Goal: Book appointment/travel/reservation

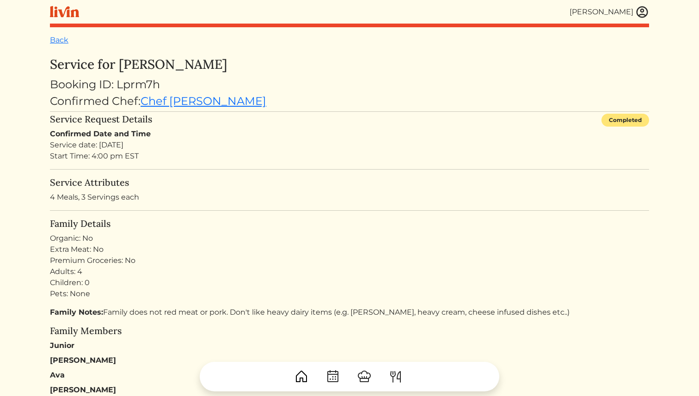
click at [63, 10] on img at bounding box center [64, 12] width 29 height 12
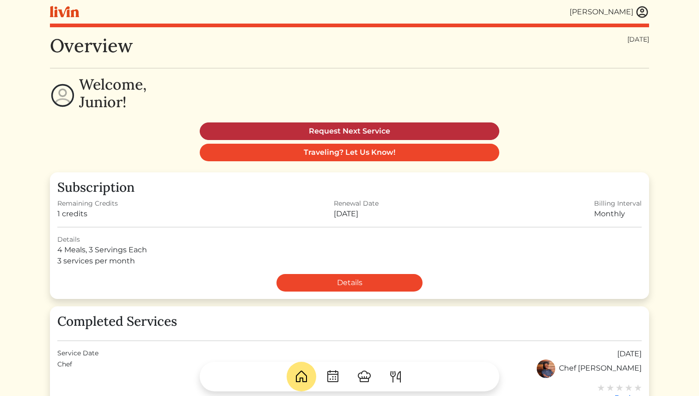
click at [340, 128] on link "Request Next Service" at bounding box center [349, 131] width 299 height 18
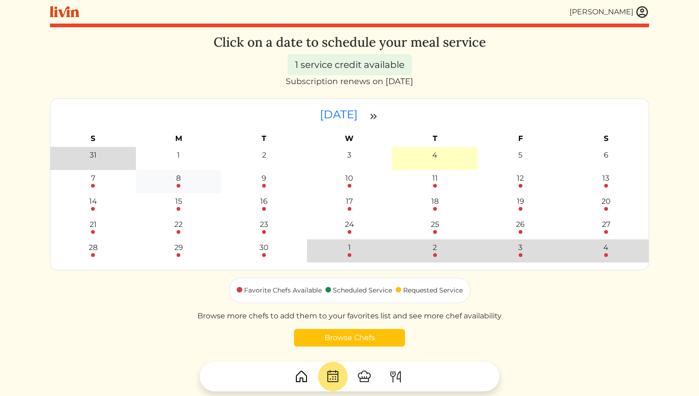
click at [179, 185] on div at bounding box center [179, 186] width 4 height 4
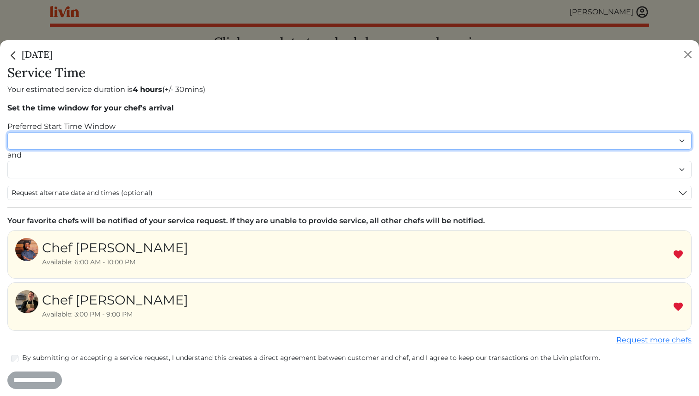
click at [132, 141] on select "******* ******* ******* ******* ******* ******* ******** ******** ******** ****…" at bounding box center [349, 141] width 684 height 18
select select "********"
click at [7, 132] on select "******* ******* ******* ******* ******* ******* ******** ******** ******** ****…" at bounding box center [349, 141] width 684 height 18
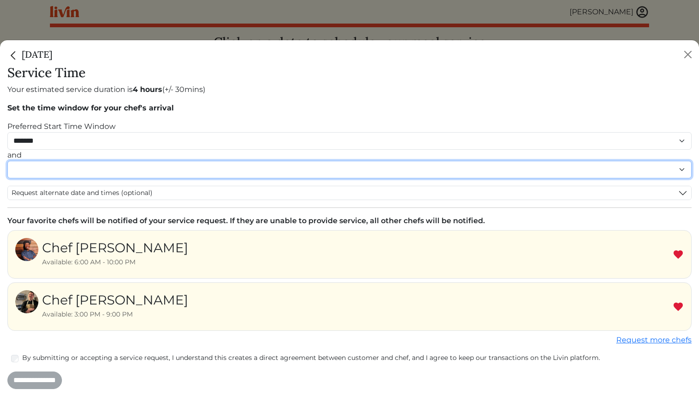
click at [58, 168] on select "******* ******* ******* ******* ******* ******* ******** ******** ******** ****…" at bounding box center [349, 170] width 684 height 18
select select "********"
click at [7, 171] on select "******* ******* ******* ******* ******* ******* ******** ******** ******** ****…" at bounding box center [349, 170] width 684 height 18
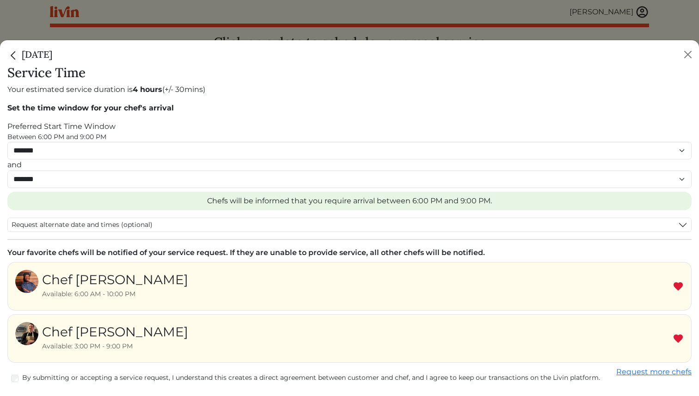
click at [678, 286] on img at bounding box center [677, 286] width 11 height 11
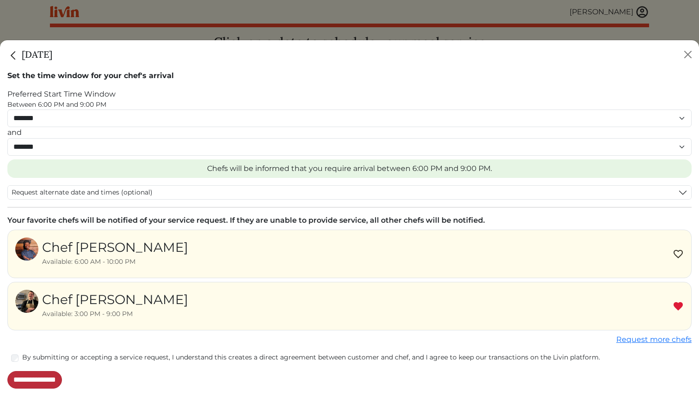
click at [52, 381] on input "**********" at bounding box center [34, 380] width 55 height 18
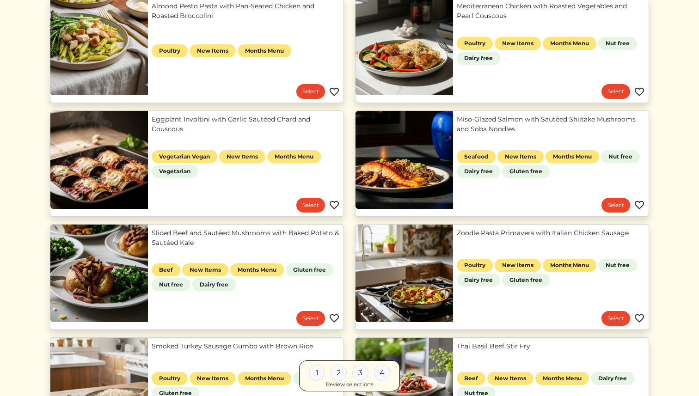
scroll to position [253, 0]
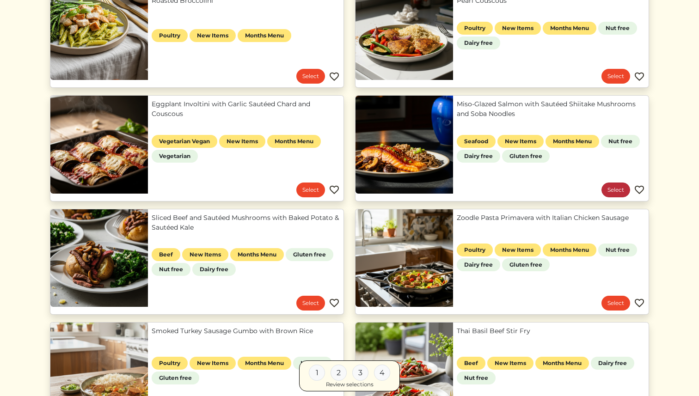
click at [616, 190] on link "Select" at bounding box center [615, 190] width 29 height 15
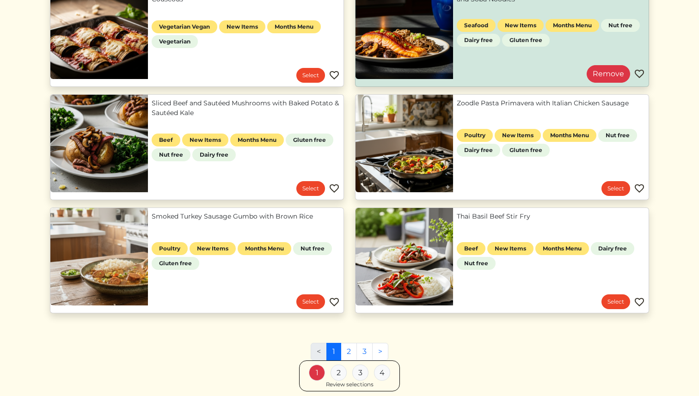
scroll to position [372, 0]
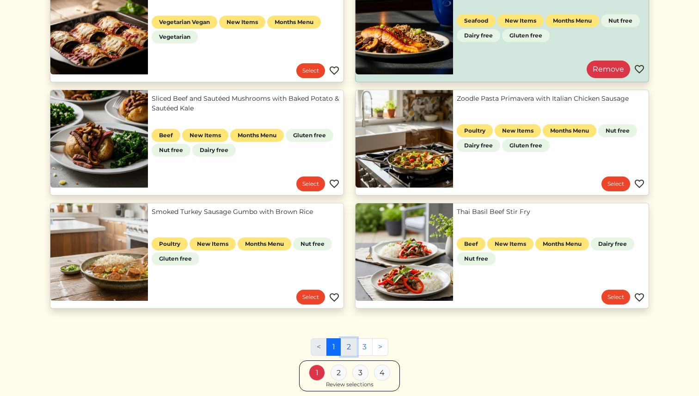
click at [351, 346] on link "2" at bounding box center [349, 347] width 16 height 18
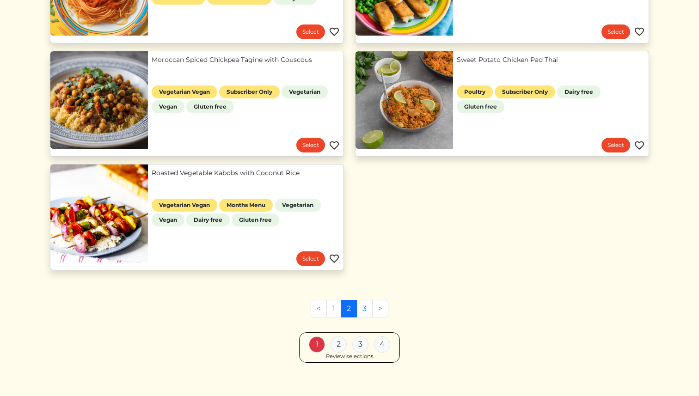
scroll to position [873, 0]
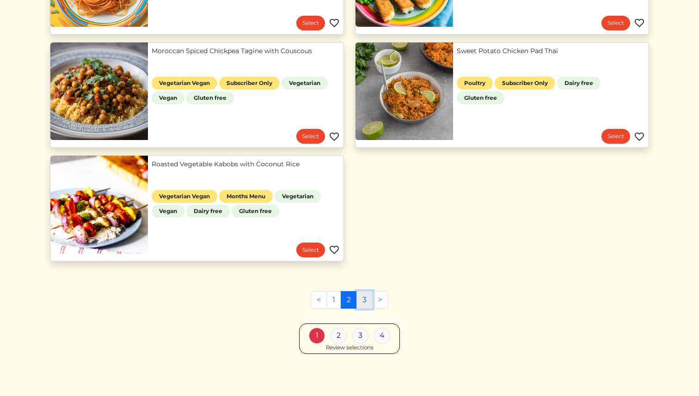
click at [365, 300] on link "3" at bounding box center [364, 300] width 16 height 18
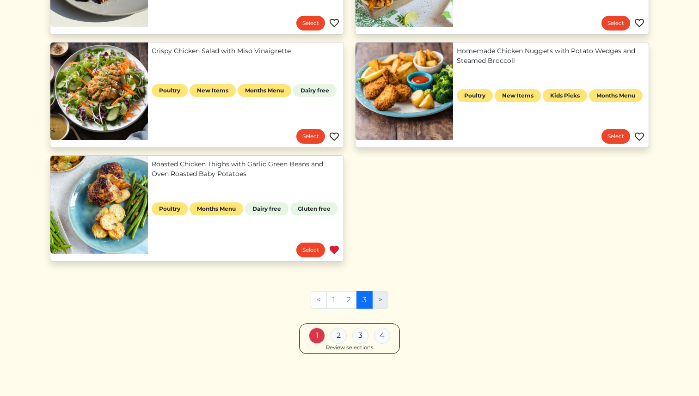
scroll to position [530, 0]
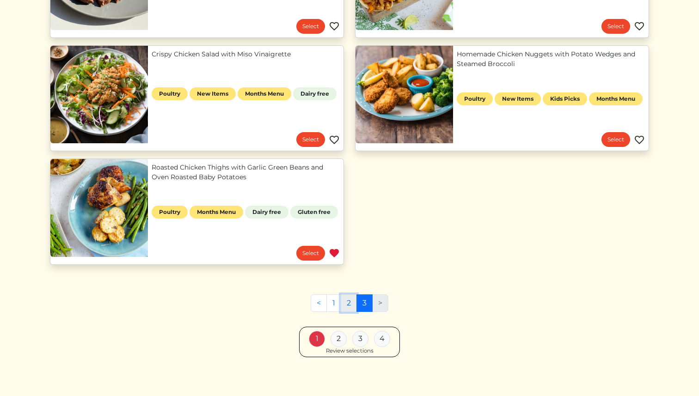
click at [349, 304] on link "2" at bounding box center [349, 303] width 16 height 18
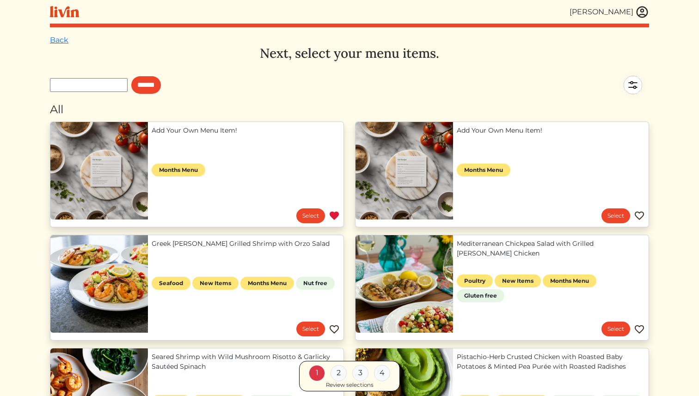
click at [193, 135] on link "Add Your Own Menu Item!" at bounding box center [246, 131] width 188 height 10
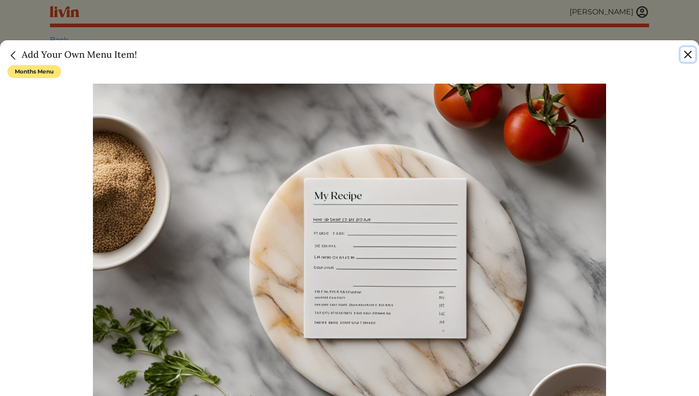
click at [686, 55] on button "Close" at bounding box center [687, 54] width 15 height 15
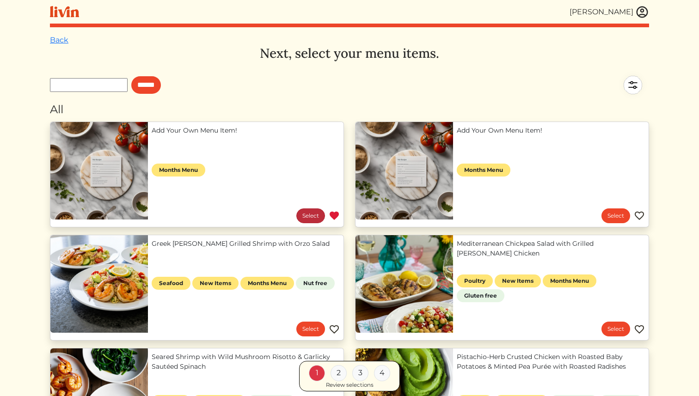
click at [303, 217] on link "Select" at bounding box center [310, 215] width 29 height 15
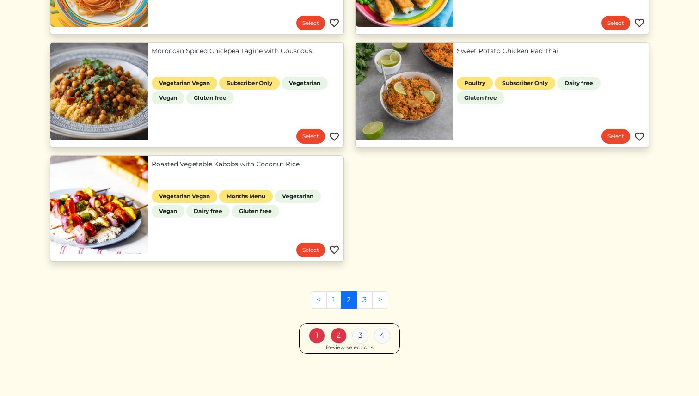
scroll to position [866, 0]
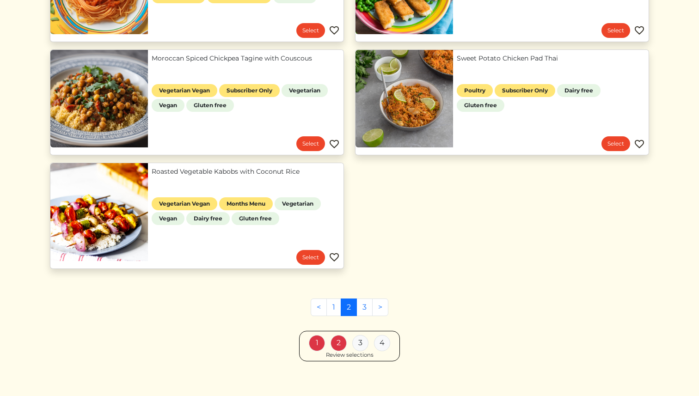
click at [344, 356] on div "Review selections" at bounding box center [350, 355] width 48 height 8
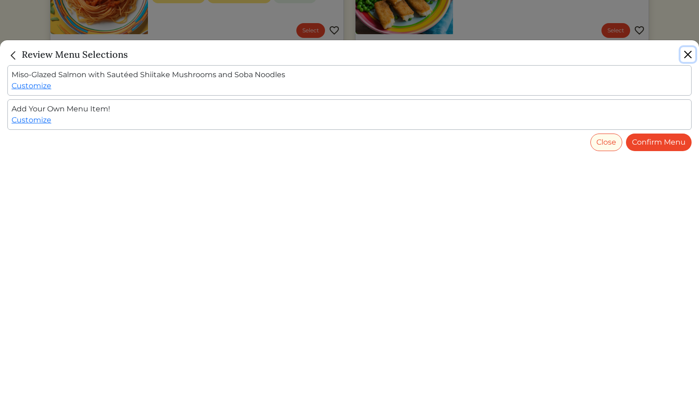
click at [690, 57] on button "Close" at bounding box center [687, 54] width 15 height 15
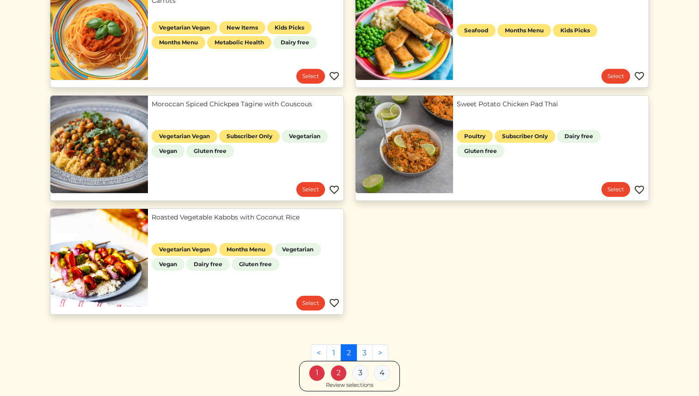
scroll to position [873, 0]
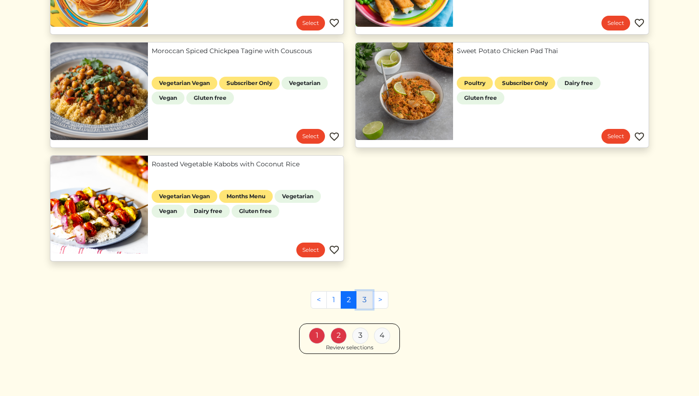
click at [367, 295] on link "3" at bounding box center [364, 300] width 16 height 18
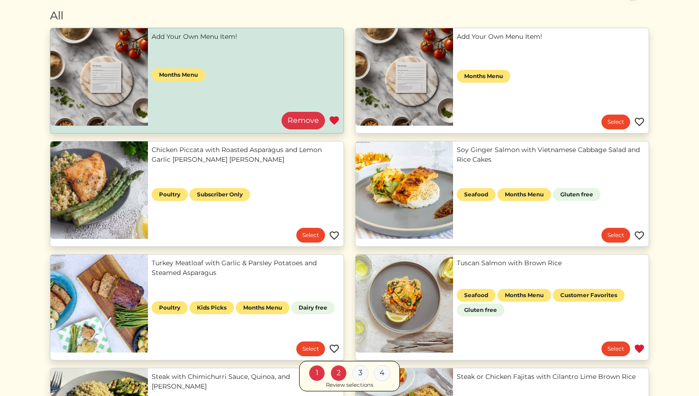
scroll to position [90, 0]
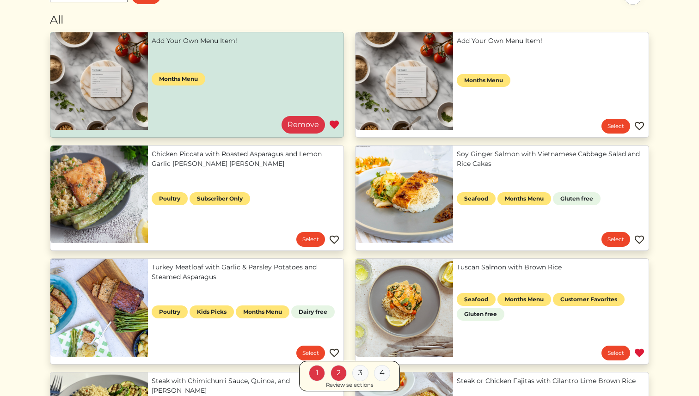
click at [519, 150] on link "Soy Ginger Salmon with Vietnamese Cabbage Salad and Rice Cakes" at bounding box center [551, 158] width 188 height 19
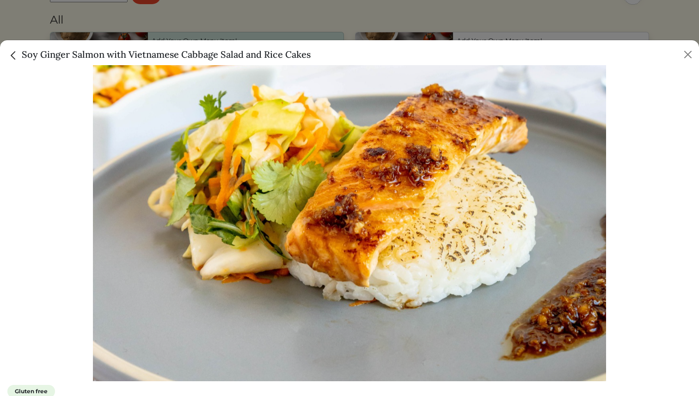
scroll to position [46, 0]
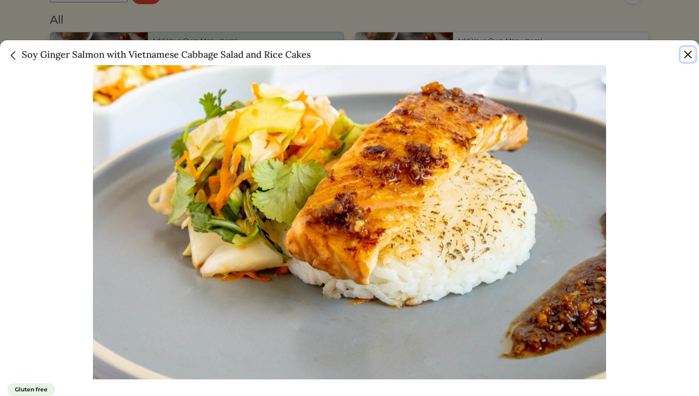
click at [688, 53] on button "Close" at bounding box center [687, 54] width 15 height 15
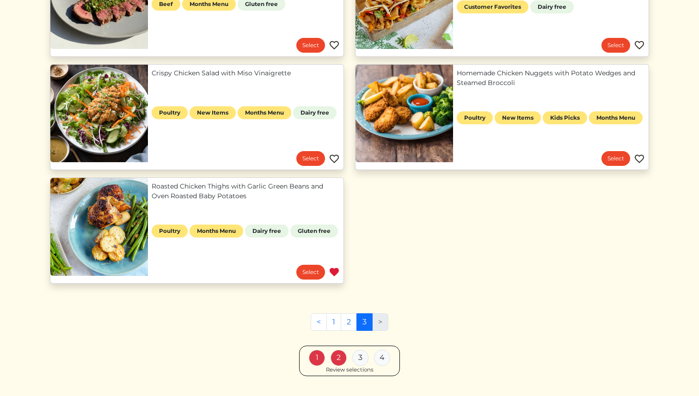
scroll to position [514, 0]
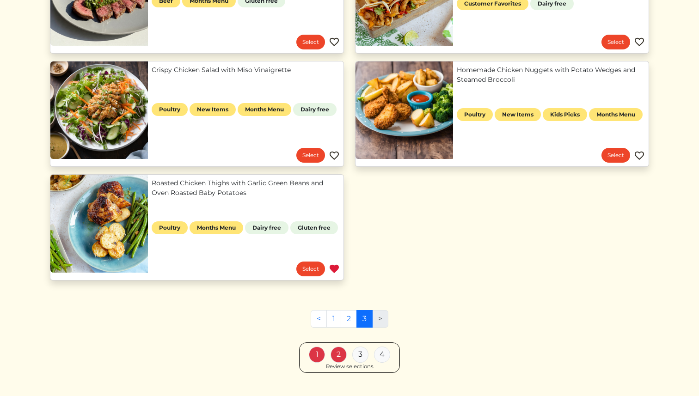
click at [334, 369] on div "Review selections" at bounding box center [350, 367] width 48 height 8
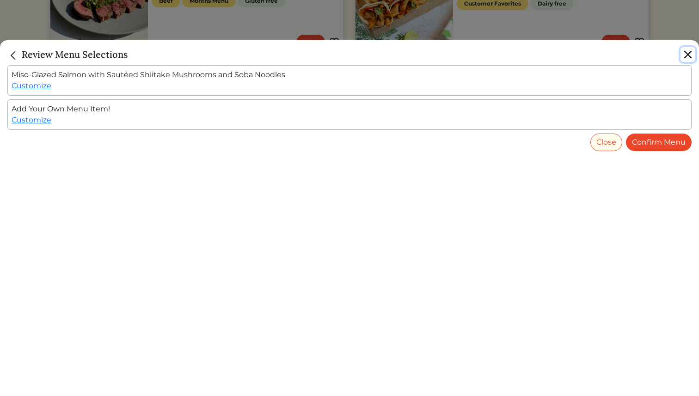
click at [690, 55] on button "Close" at bounding box center [687, 54] width 15 height 15
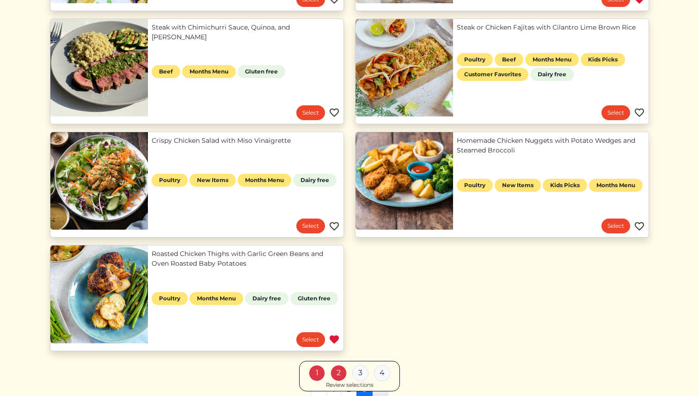
scroll to position [519, 0]
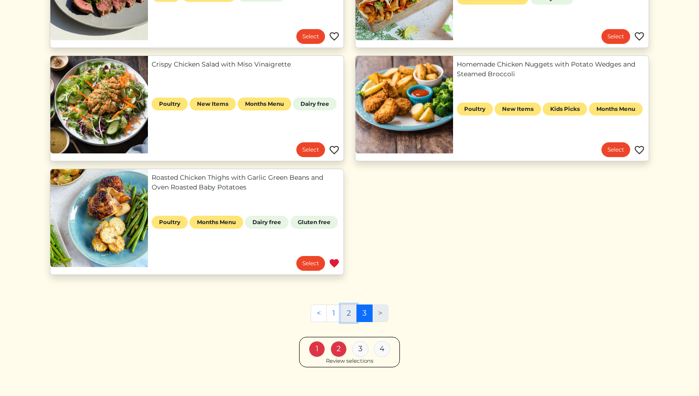
click at [348, 311] on link "2" at bounding box center [349, 314] width 16 height 18
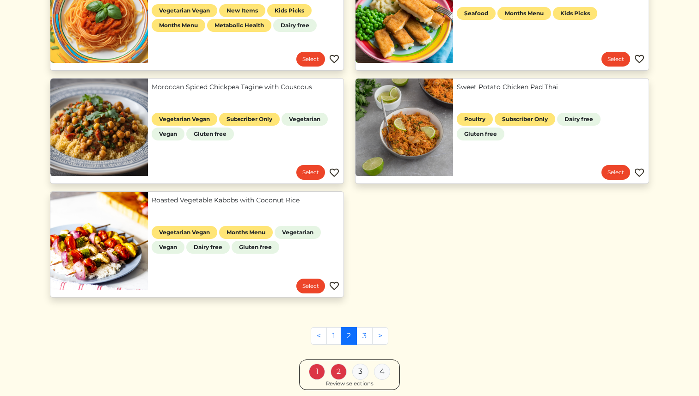
scroll to position [850, 0]
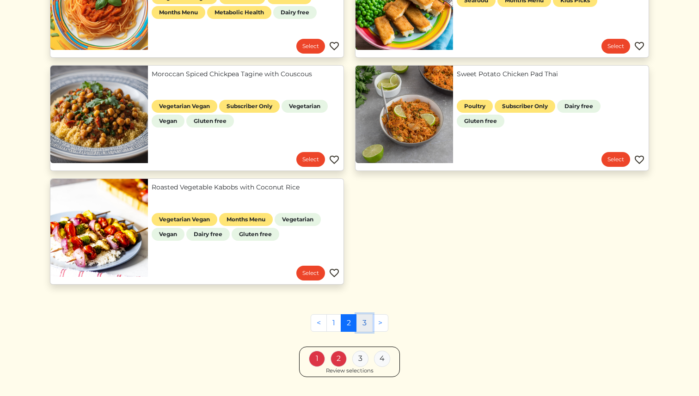
click at [362, 326] on link "3" at bounding box center [364, 323] width 16 height 18
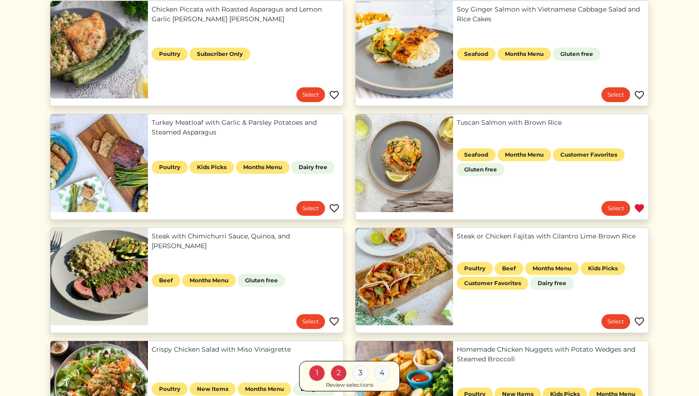
scroll to position [248, 0]
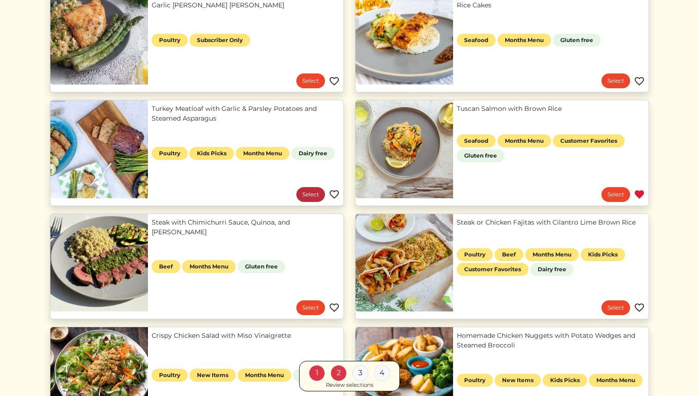
click at [313, 195] on link "Select" at bounding box center [310, 194] width 29 height 15
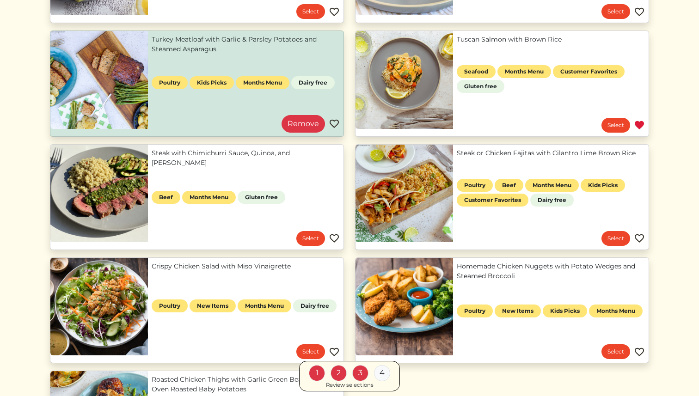
scroll to position [533, 0]
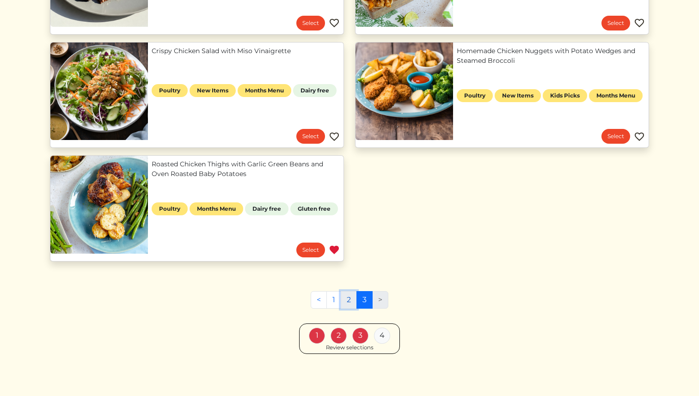
click at [351, 298] on link "2" at bounding box center [349, 300] width 16 height 18
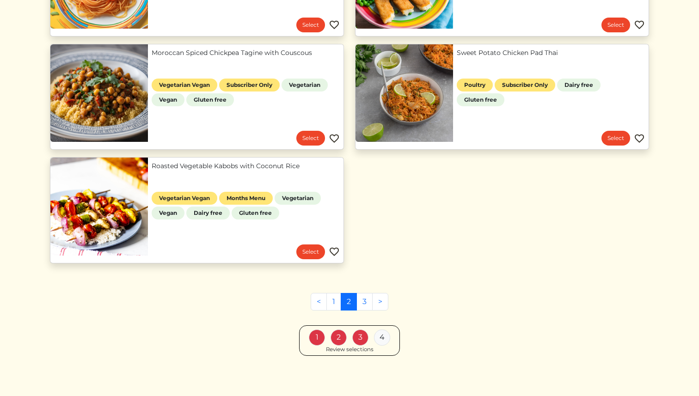
scroll to position [873, 0]
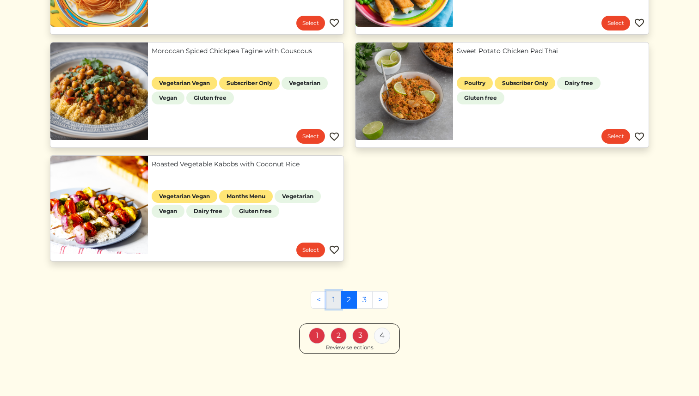
click at [331, 299] on link "1" at bounding box center [333, 300] width 15 height 18
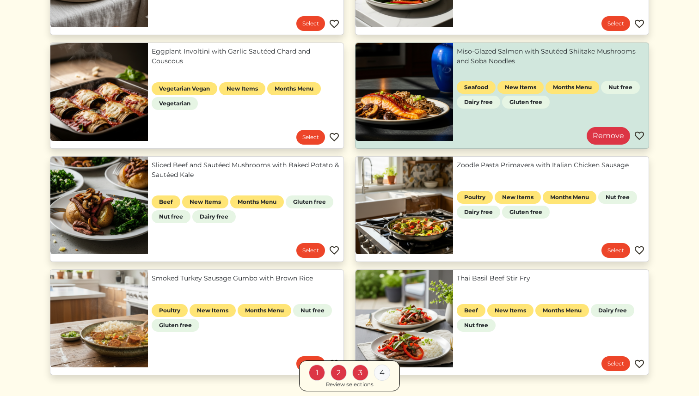
scroll to position [306, 0]
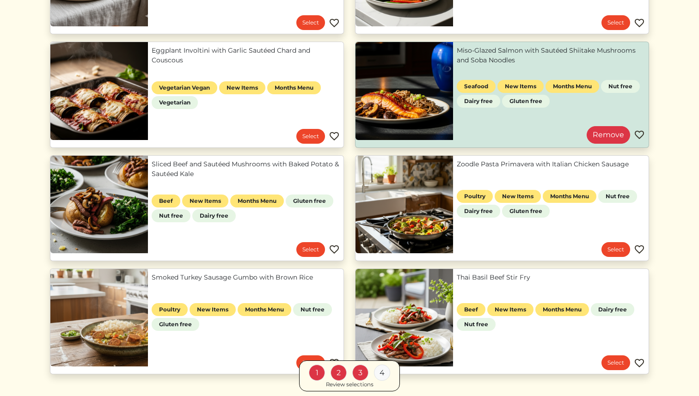
click at [486, 169] on link "Zoodle Pasta Primavera with Italian Chicken Sausage" at bounding box center [551, 164] width 188 height 10
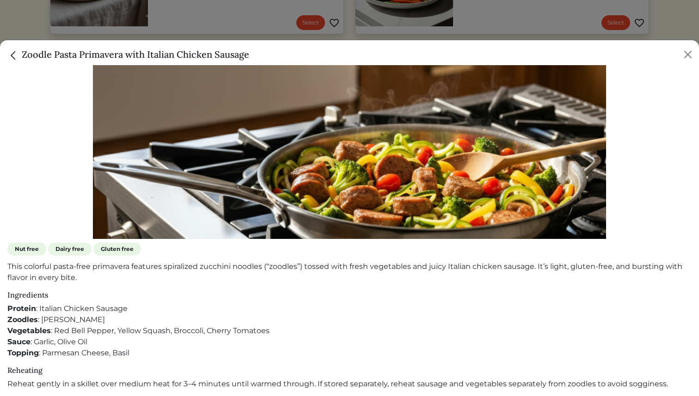
scroll to position [195, 0]
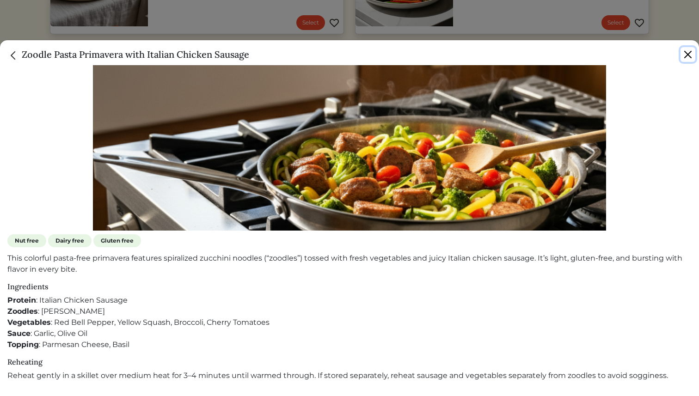
click at [684, 56] on button "Close" at bounding box center [687, 54] width 15 height 15
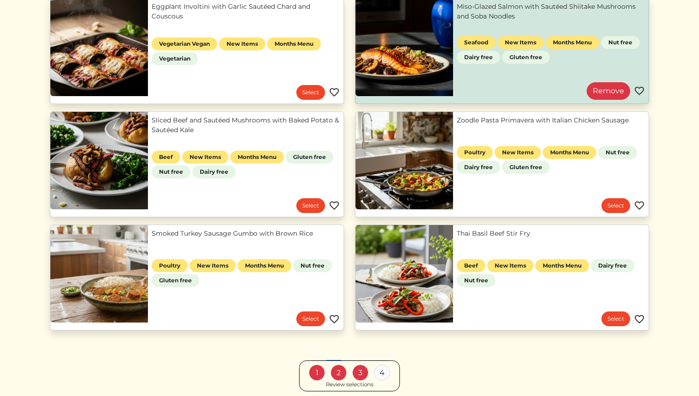
scroll to position [353, 0]
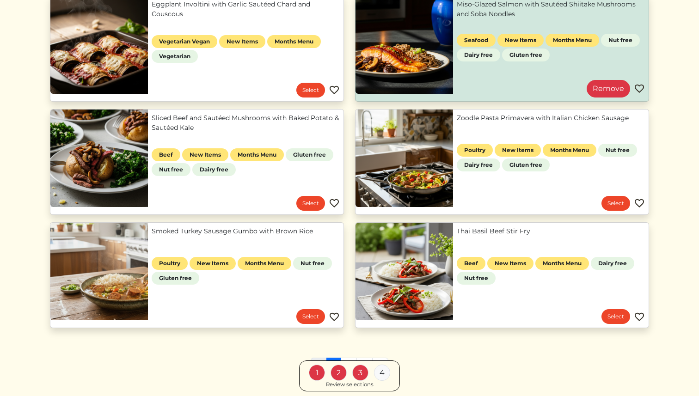
click at [357, 386] on div "Review selections" at bounding box center [350, 385] width 48 height 8
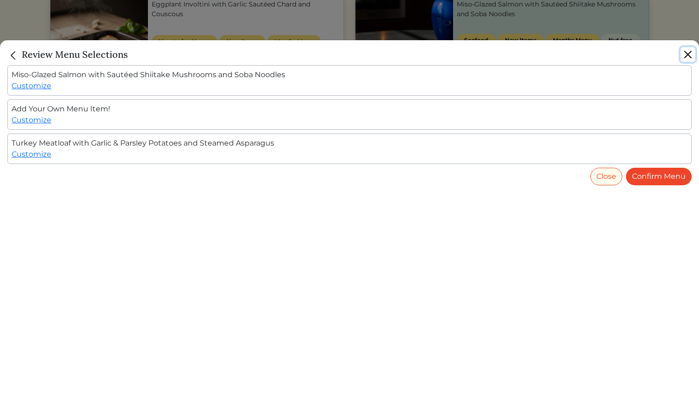
click at [687, 54] on button "Close" at bounding box center [687, 54] width 15 height 15
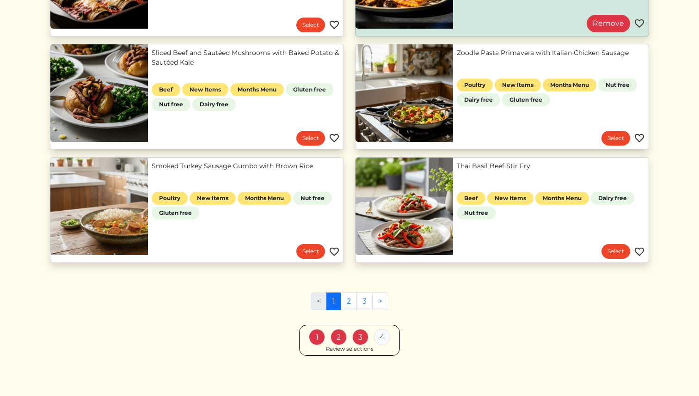
scroll to position [420, 0]
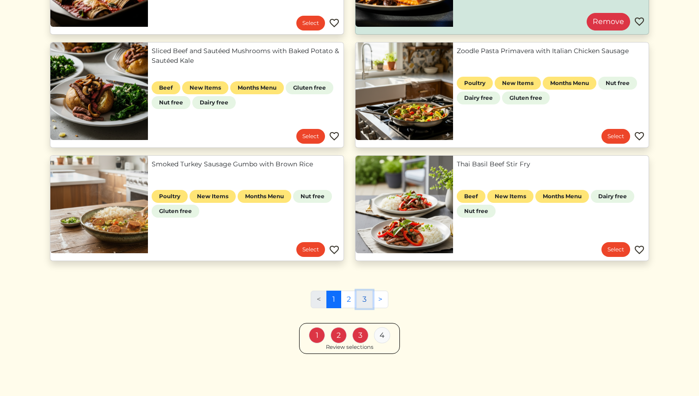
click at [363, 299] on link "3" at bounding box center [364, 300] width 16 height 18
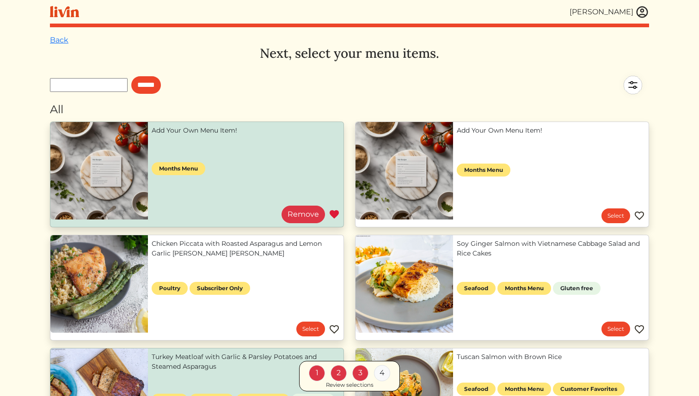
click at [64, 11] on img at bounding box center [64, 12] width 29 height 12
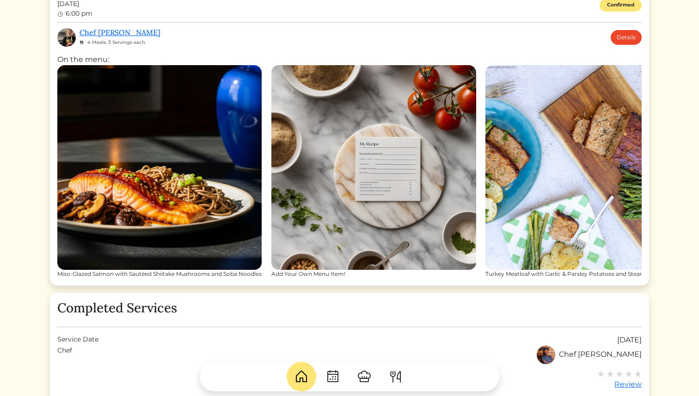
scroll to position [342, 0]
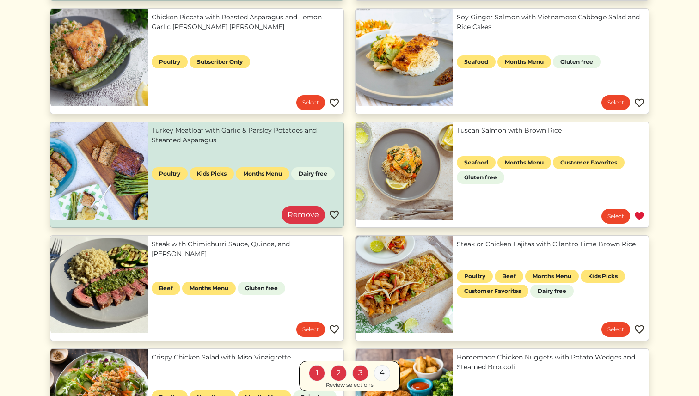
scroll to position [397, 0]
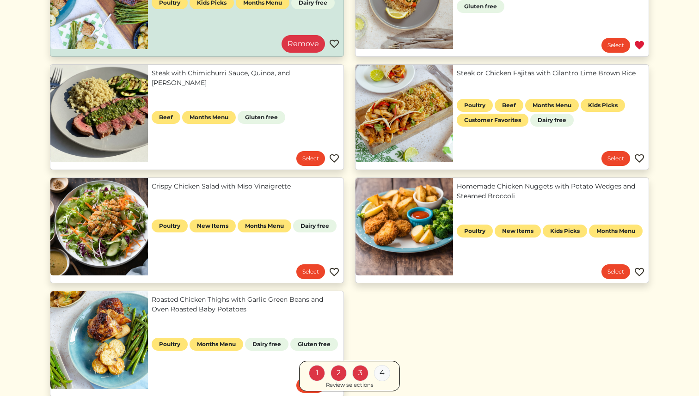
click at [362, 386] on div "Review selections" at bounding box center [350, 385] width 48 height 8
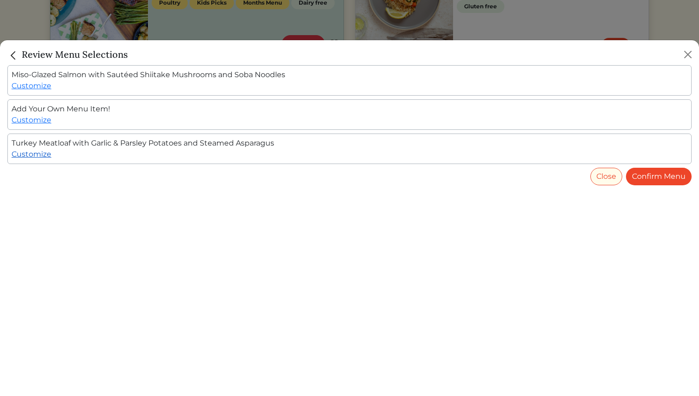
click at [41, 155] on link "Customize" at bounding box center [32, 154] width 40 height 9
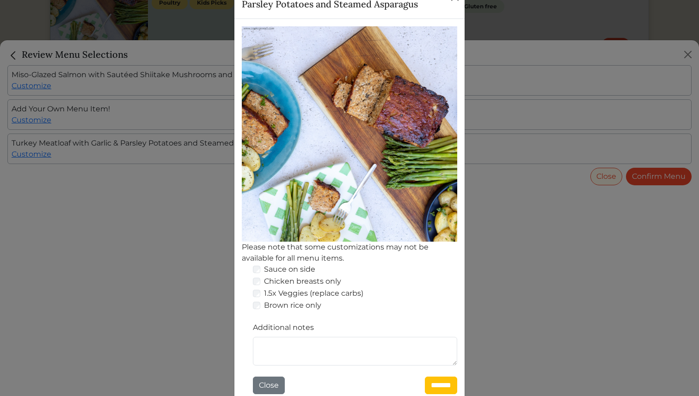
scroll to position [96, 0]
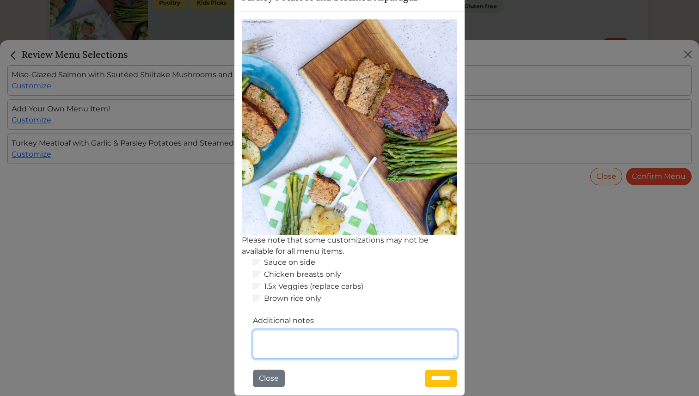
click at [277, 342] on textarea "Additional notes" at bounding box center [355, 344] width 204 height 29
type textarea "**********"
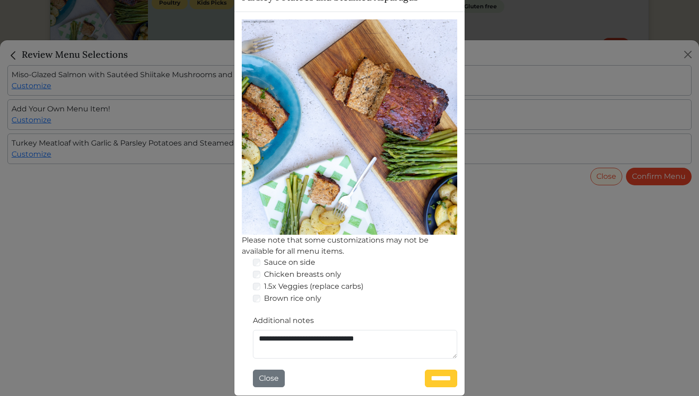
click at [435, 378] on input "*******" at bounding box center [441, 379] width 32 height 18
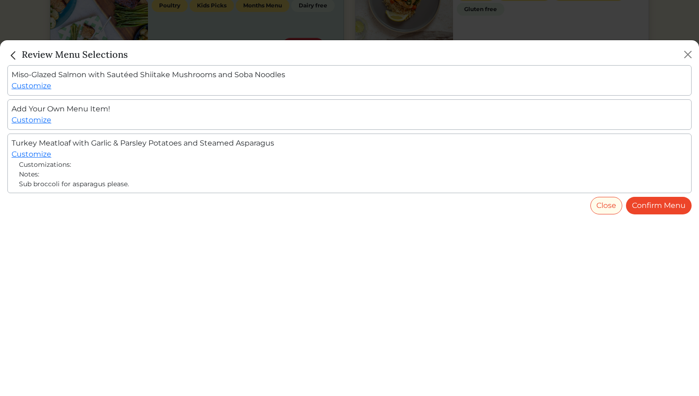
scroll to position [397, 0]
click at [48, 119] on link "Customize" at bounding box center [32, 120] width 40 height 9
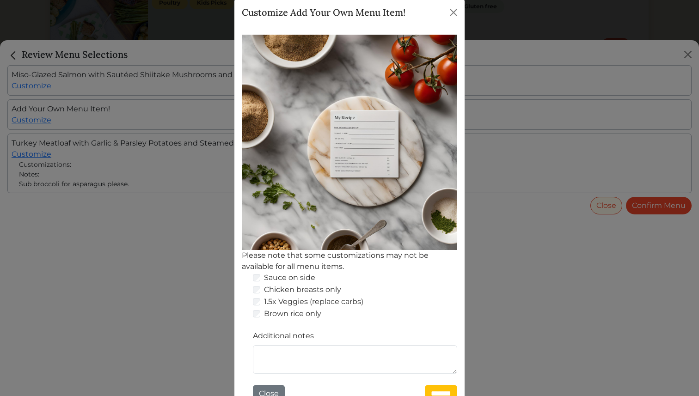
scroll to position [82, 0]
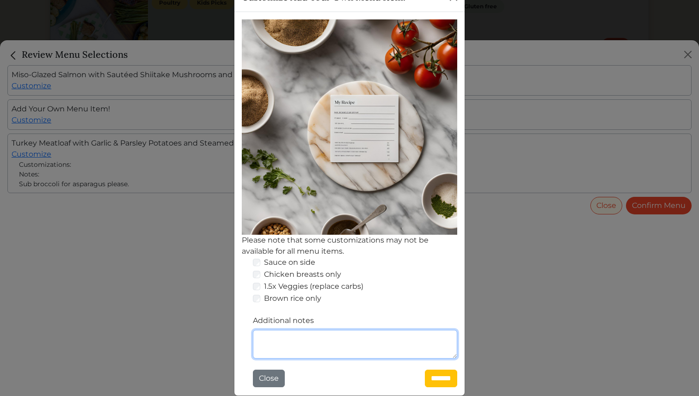
click at [276, 336] on textarea "Additional notes" at bounding box center [355, 344] width 204 height 29
type textarea "**********"
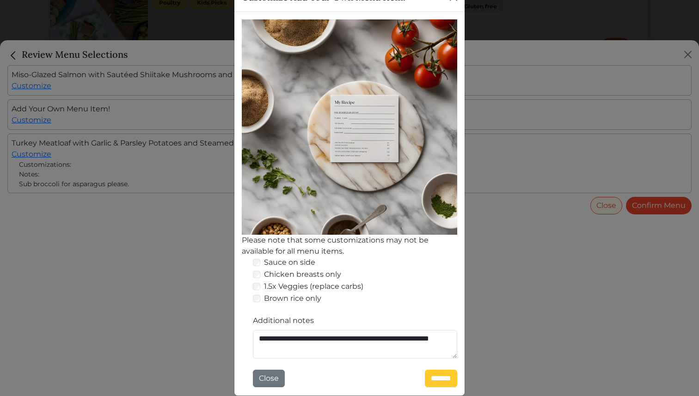
click at [437, 377] on input "*******" at bounding box center [441, 379] width 32 height 18
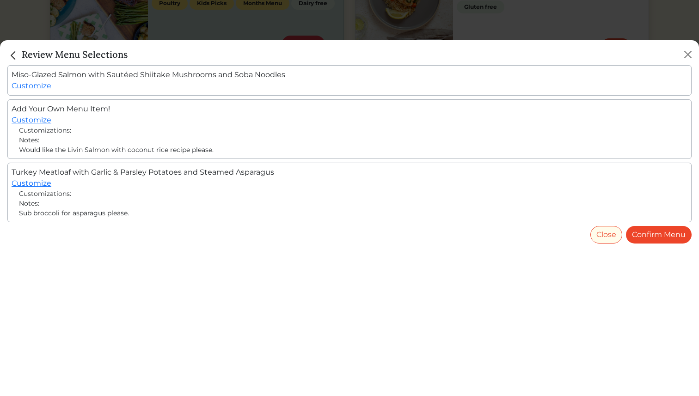
scroll to position [397, 0]
click at [610, 238] on button "Close" at bounding box center [606, 235] width 32 height 18
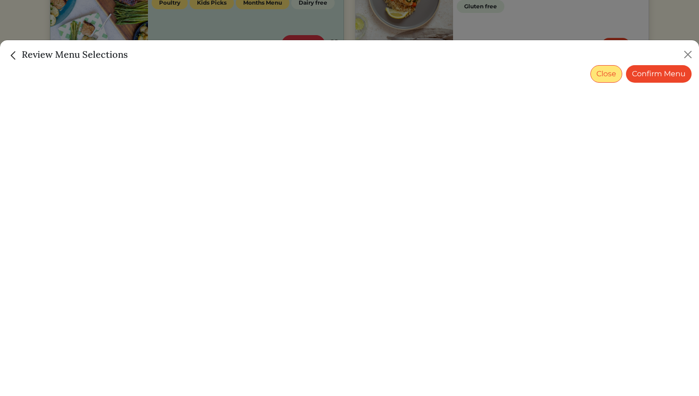
click at [618, 74] on button "Close" at bounding box center [606, 74] width 32 height 18
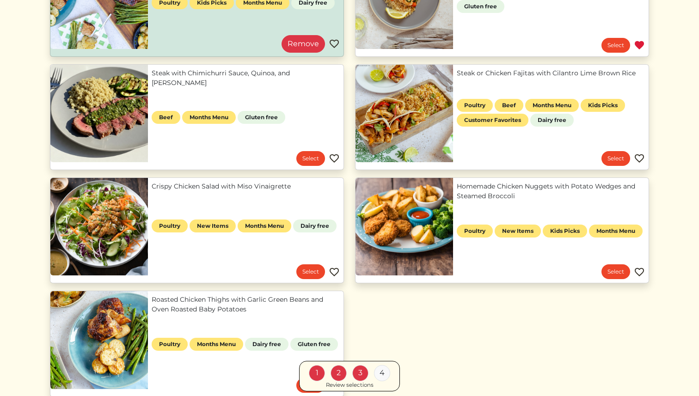
click at [355, 385] on div "Review selections" at bounding box center [350, 385] width 48 height 8
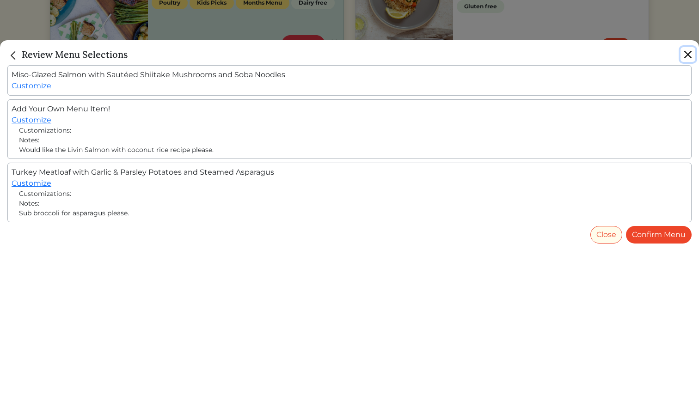
click at [690, 49] on button "Close" at bounding box center [687, 54] width 15 height 15
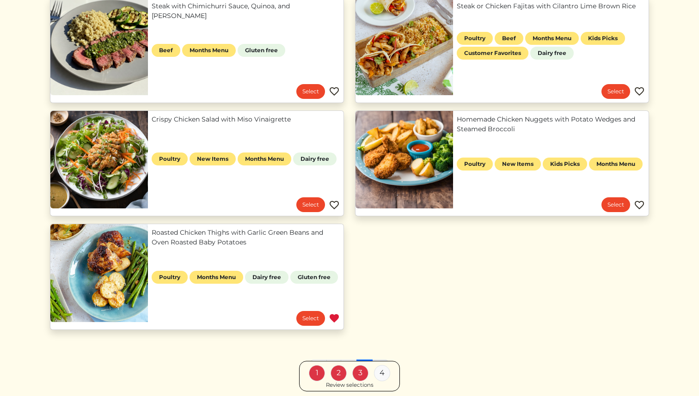
scroll to position [475, 0]
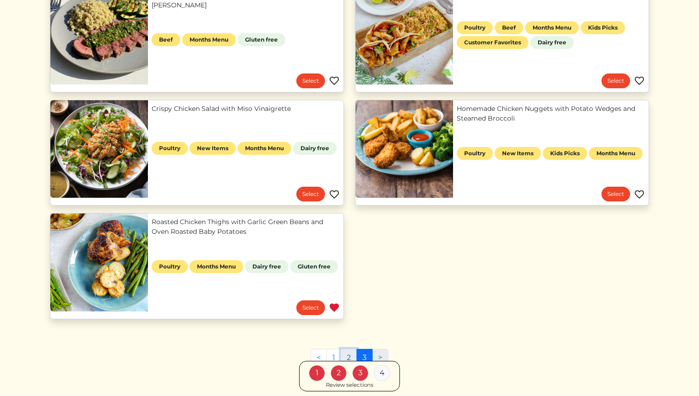
click at [347, 354] on link "2" at bounding box center [349, 358] width 16 height 18
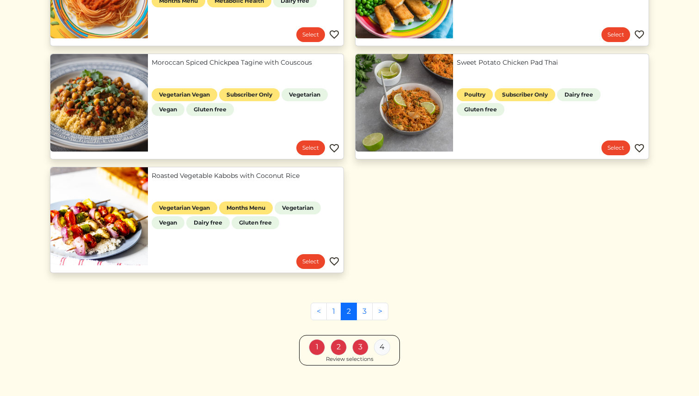
scroll to position [873, 0]
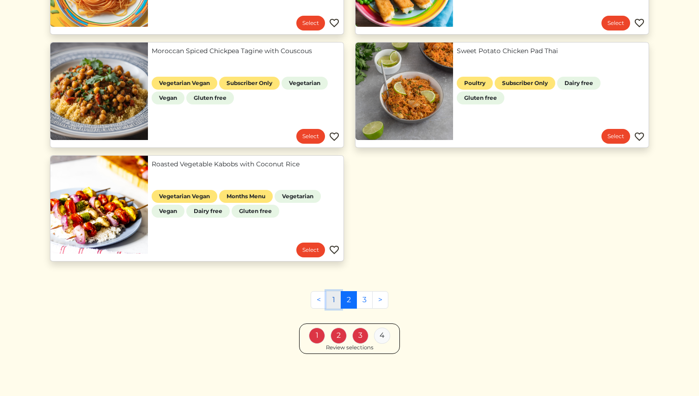
click at [333, 303] on link "1" at bounding box center [333, 300] width 15 height 18
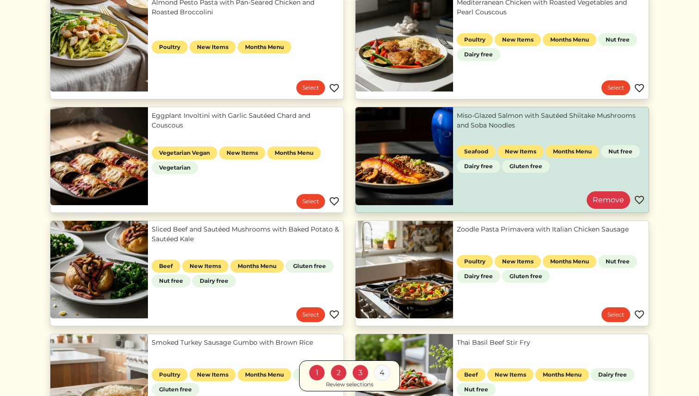
scroll to position [352, 0]
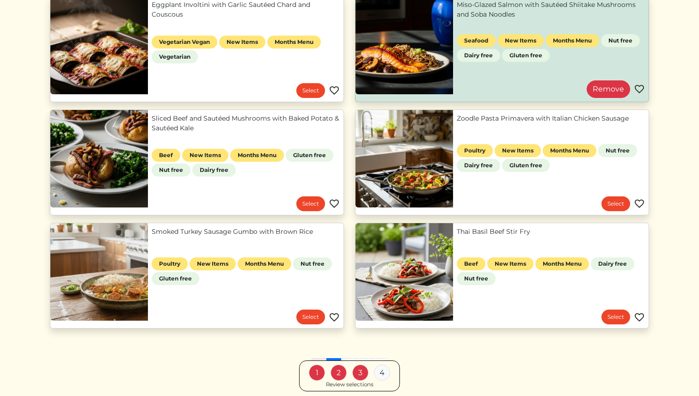
click at [274, 231] on link "Smoked Turkey Sausage Gumbo with Brown Rice" at bounding box center [246, 232] width 188 height 10
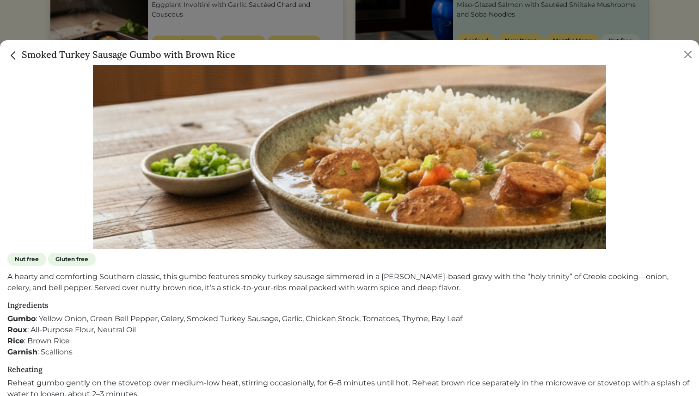
scroll to position [195, 0]
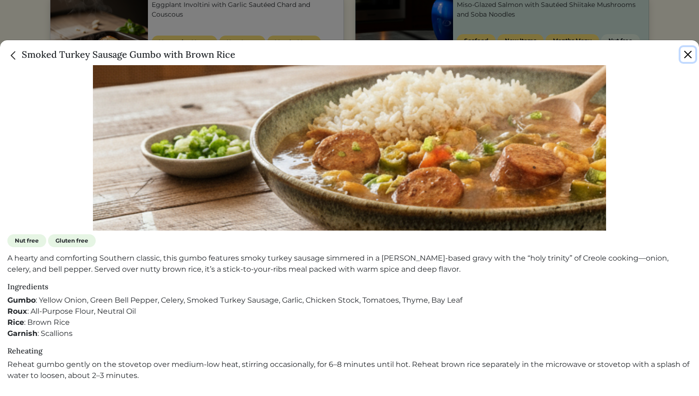
click at [688, 52] on button "Close" at bounding box center [687, 54] width 15 height 15
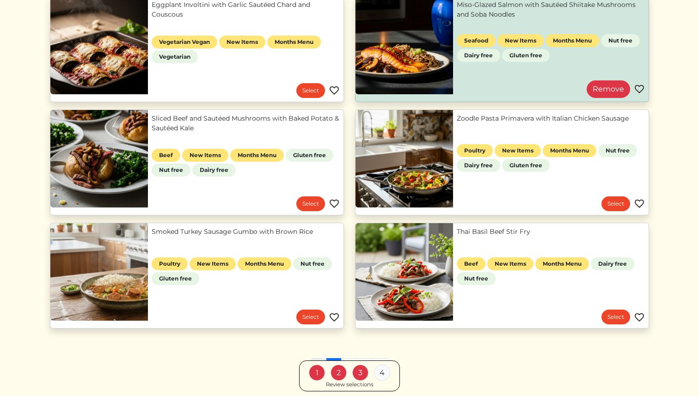
click at [365, 385] on div "Review selections" at bounding box center [350, 385] width 48 height 8
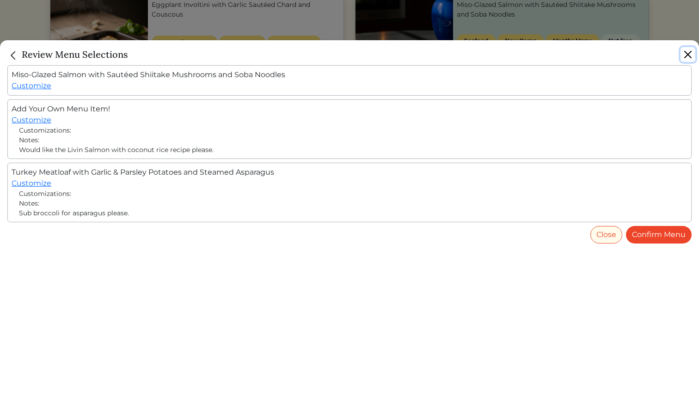
click at [687, 49] on button "Close" at bounding box center [687, 54] width 15 height 15
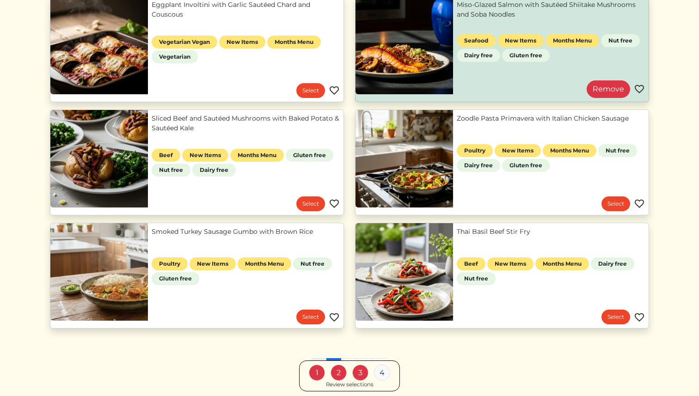
click at [211, 235] on link "Smoked Turkey Sausage Gumbo with Brown Rice" at bounding box center [246, 232] width 188 height 10
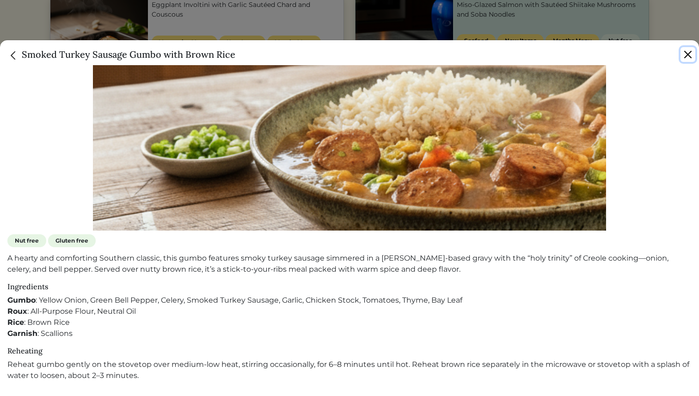
click at [691, 61] on button "Close" at bounding box center [687, 54] width 15 height 15
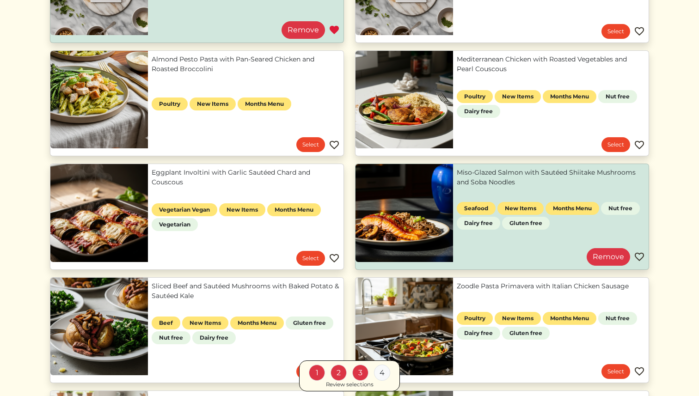
scroll to position [420, 0]
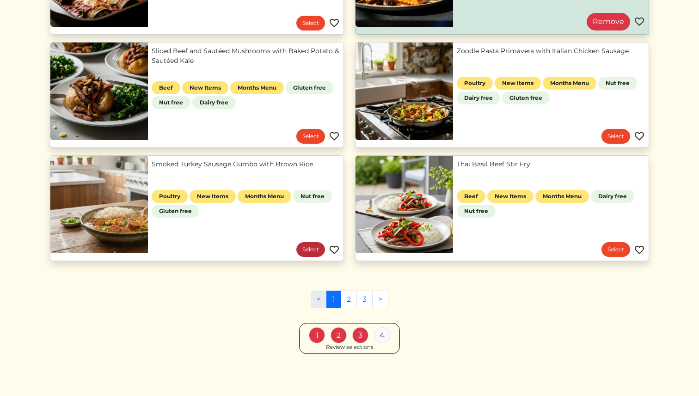
click at [311, 247] on link "Select" at bounding box center [310, 249] width 29 height 15
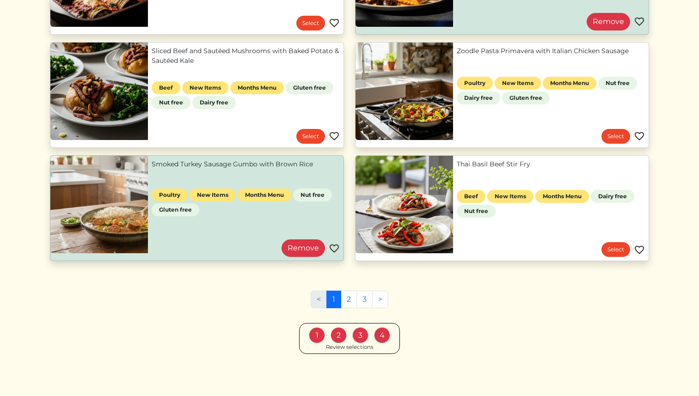
click at [365, 348] on div "Review selections" at bounding box center [350, 347] width 48 height 8
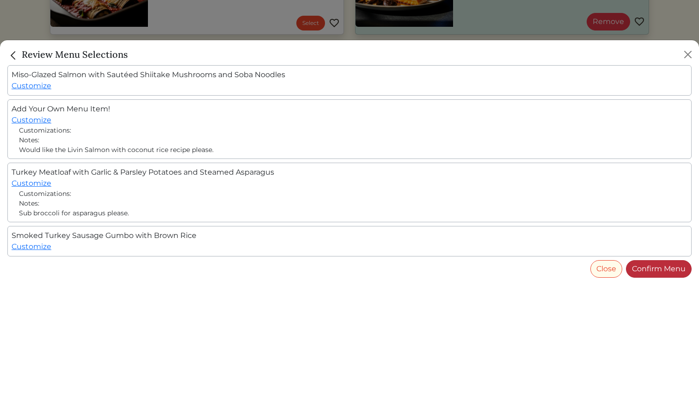
click at [654, 265] on link "Confirm Menu" at bounding box center [659, 269] width 66 height 18
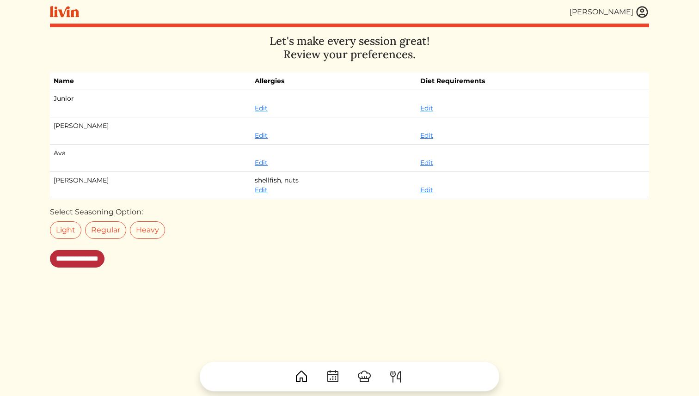
click at [101, 260] on input "**********" at bounding box center [77, 259] width 55 height 18
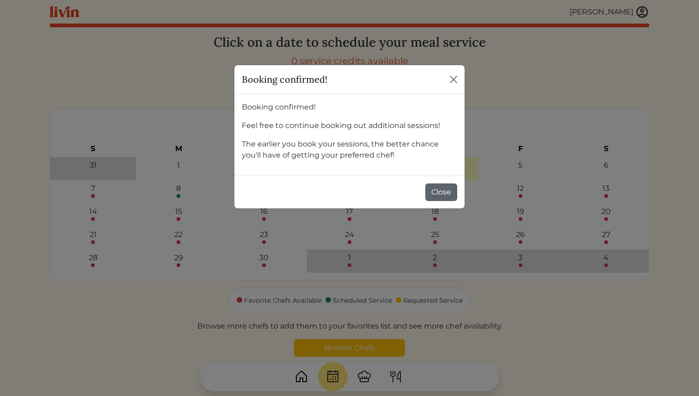
click at [437, 193] on button "Close" at bounding box center [441, 192] width 32 height 18
